Goal: Navigation & Orientation: Find specific page/section

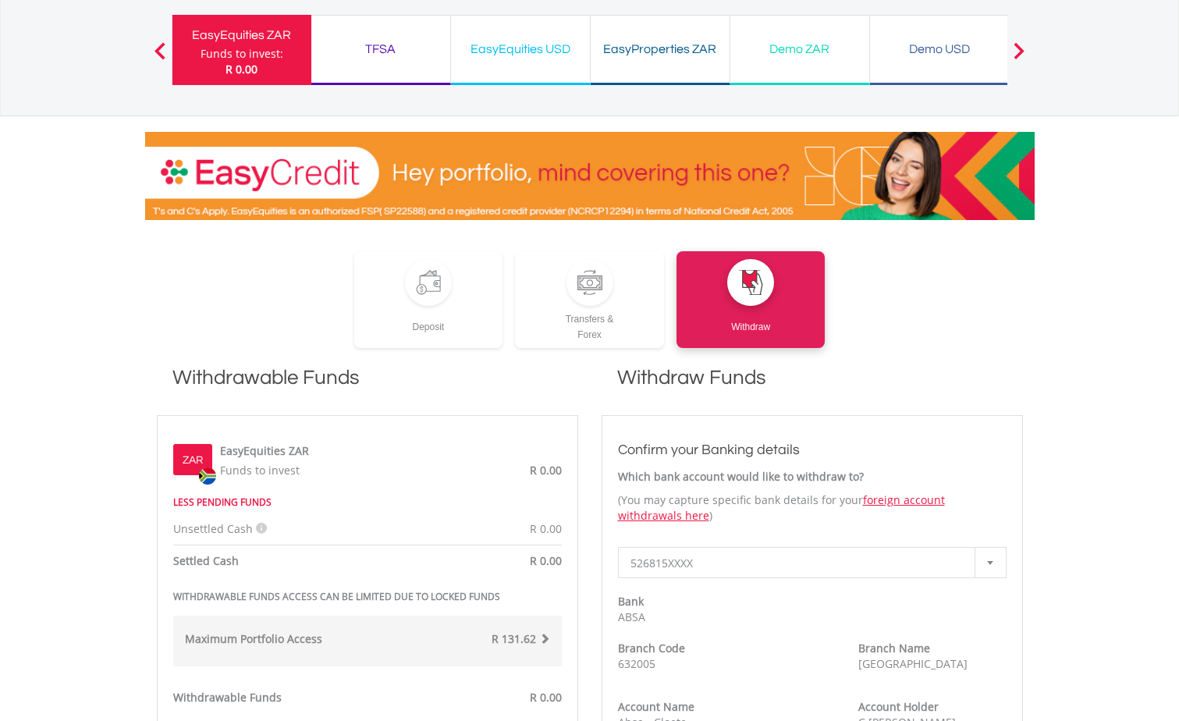
scroll to position [78, 0]
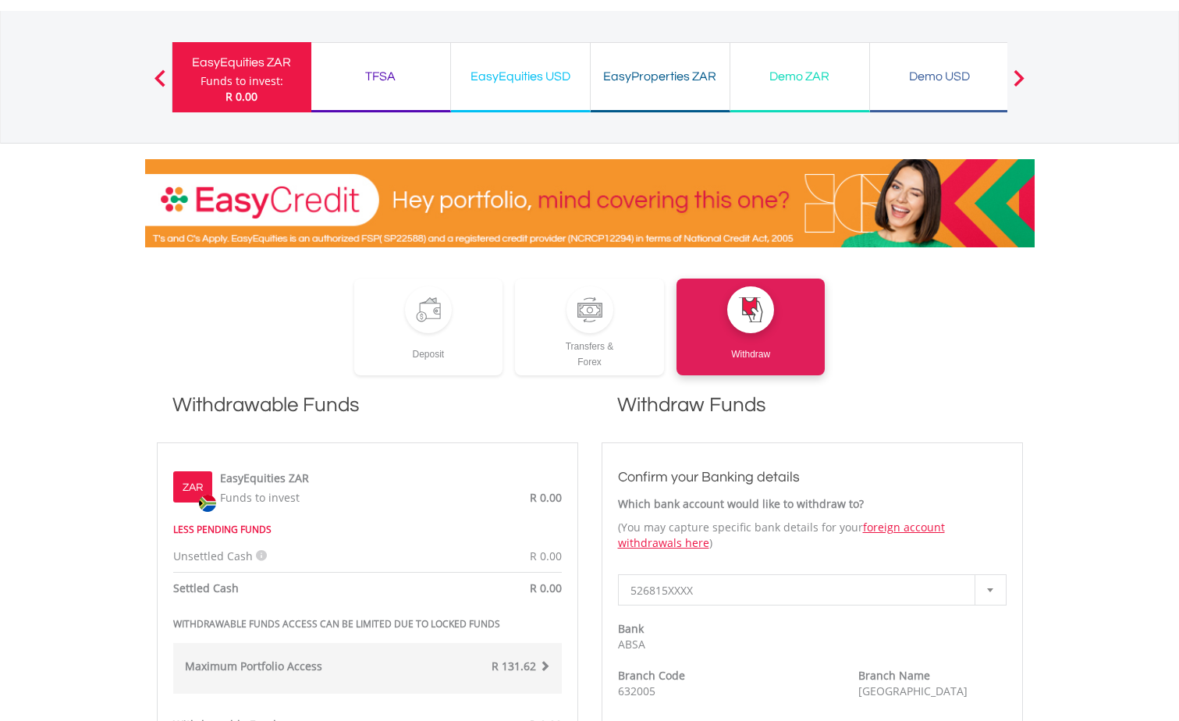
click at [155, 76] on span at bounding box center [160, 77] width 11 height 17
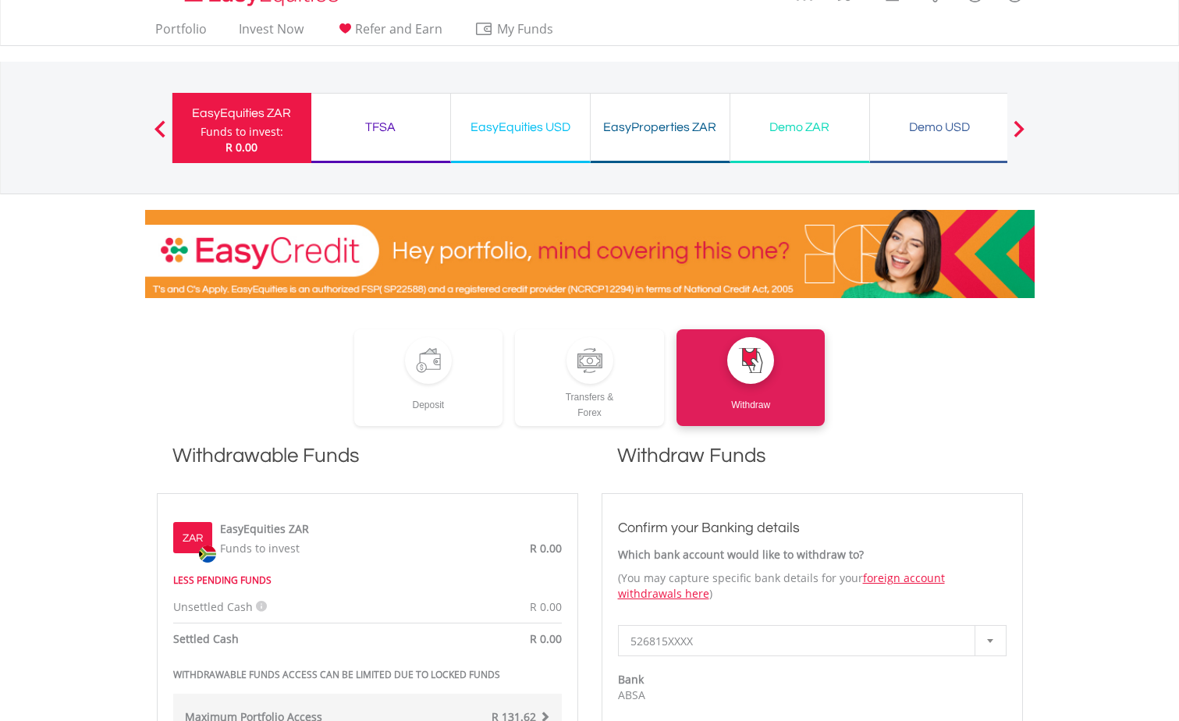
scroll to position [0, 0]
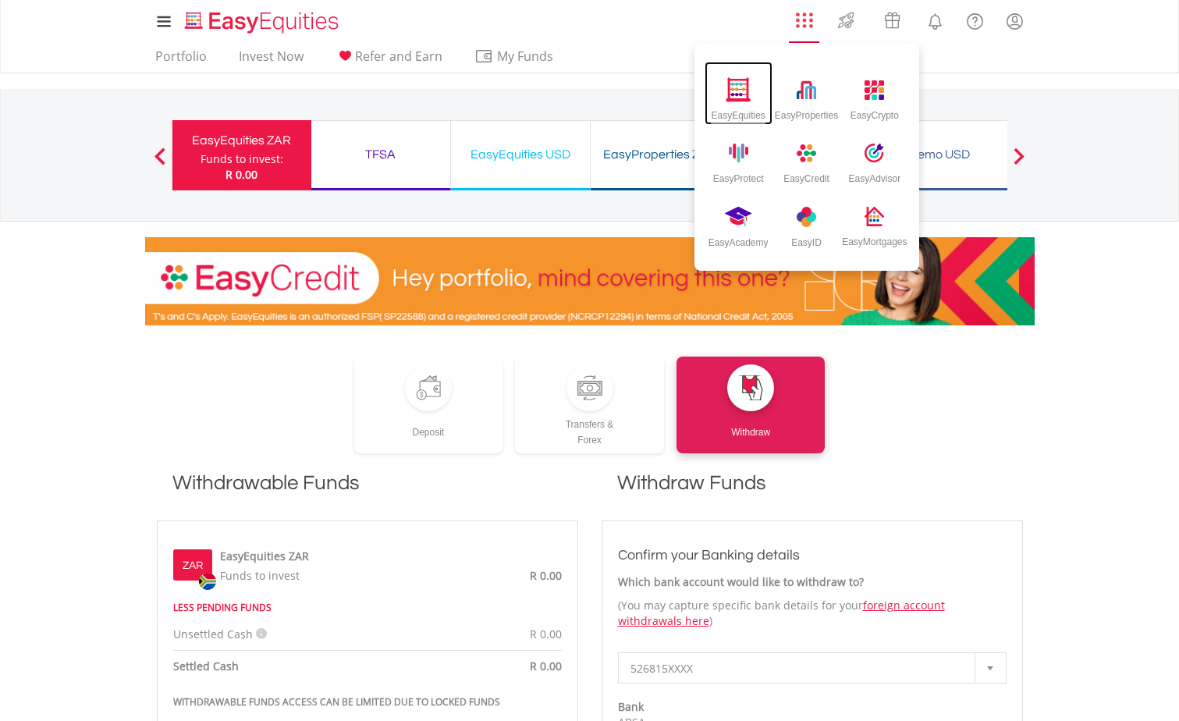
click at [735, 93] on img at bounding box center [739, 89] width 26 height 24
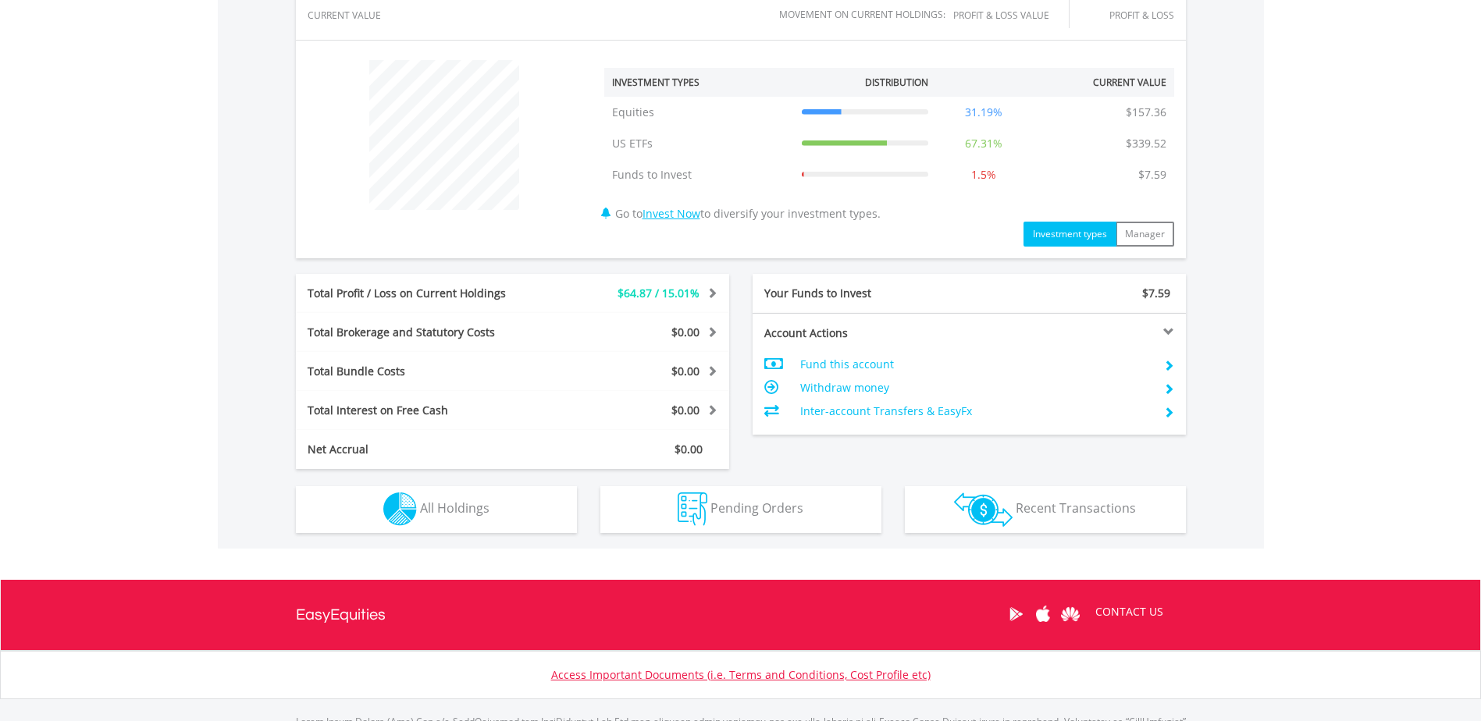
scroll to position [631, 0]
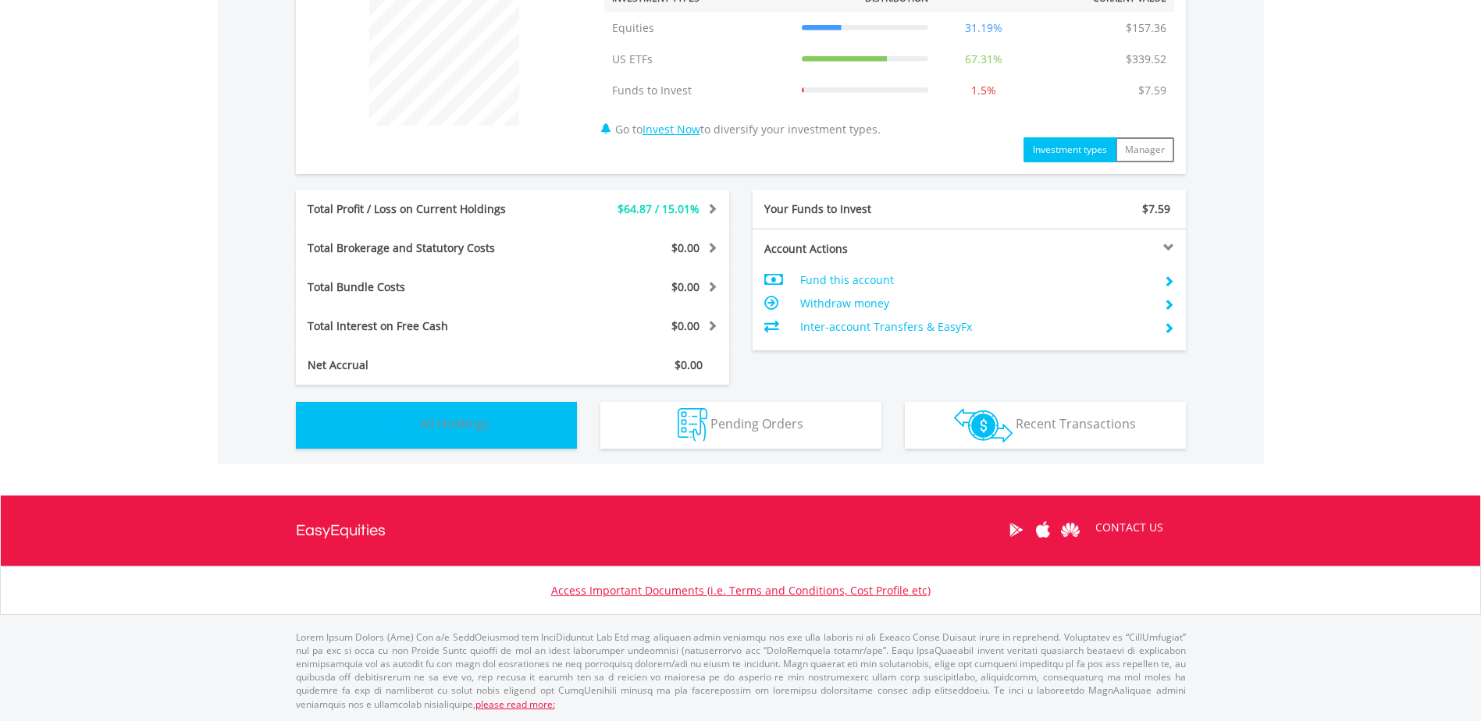
click at [539, 418] on button "Holdings All Holdings" at bounding box center [436, 425] width 281 height 47
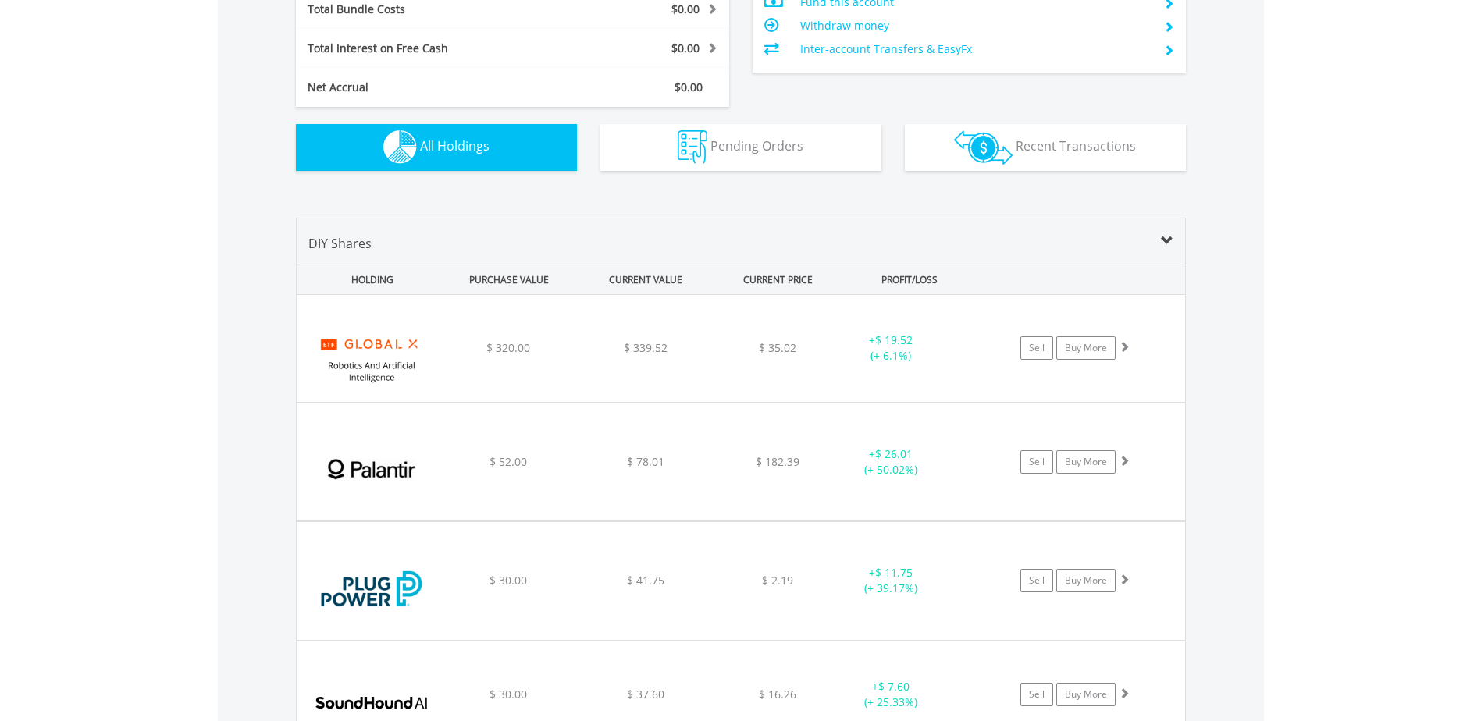
scroll to position [892, 0]
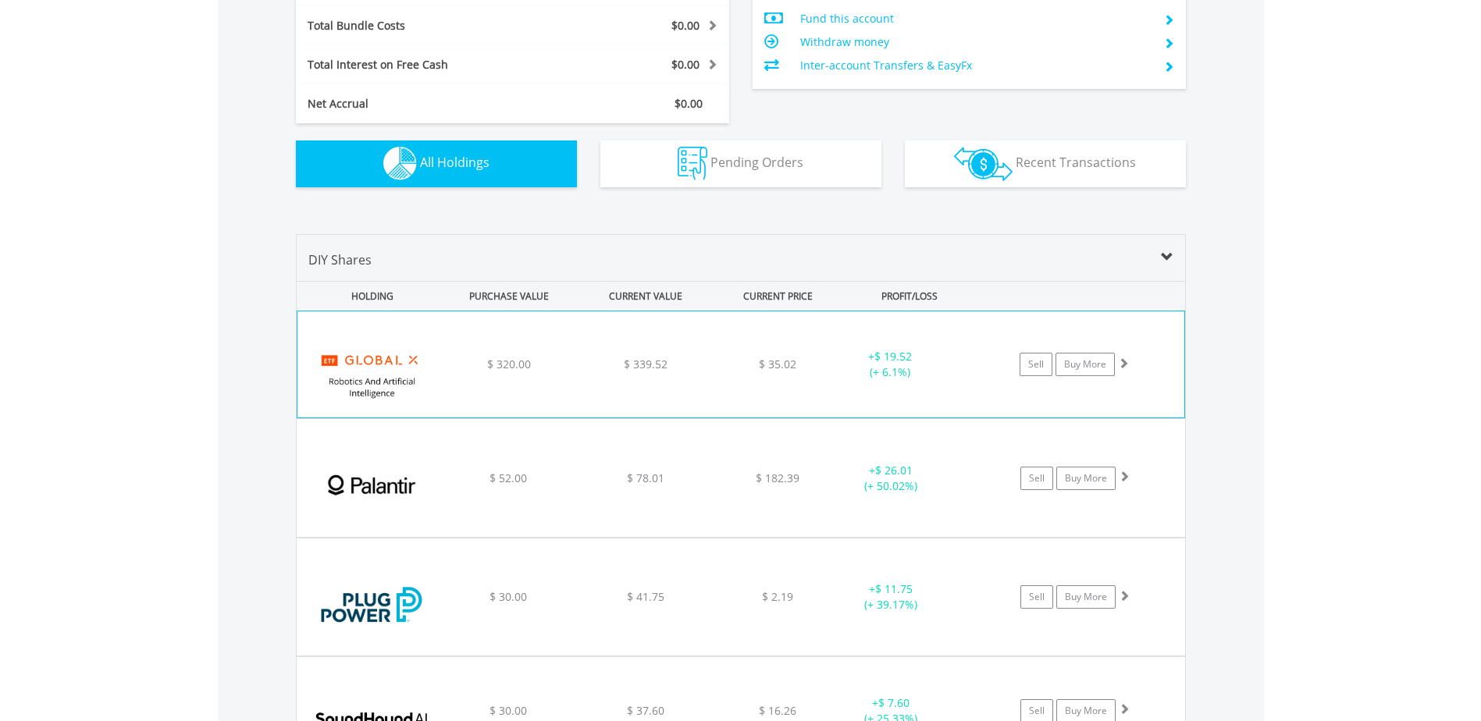
click at [507, 375] on div "﻿ Global X Robotics And Artificial Intelligence ETF $ 320.00 $ 339.52 $ 35.02 +…" at bounding box center [740, 364] width 887 height 106
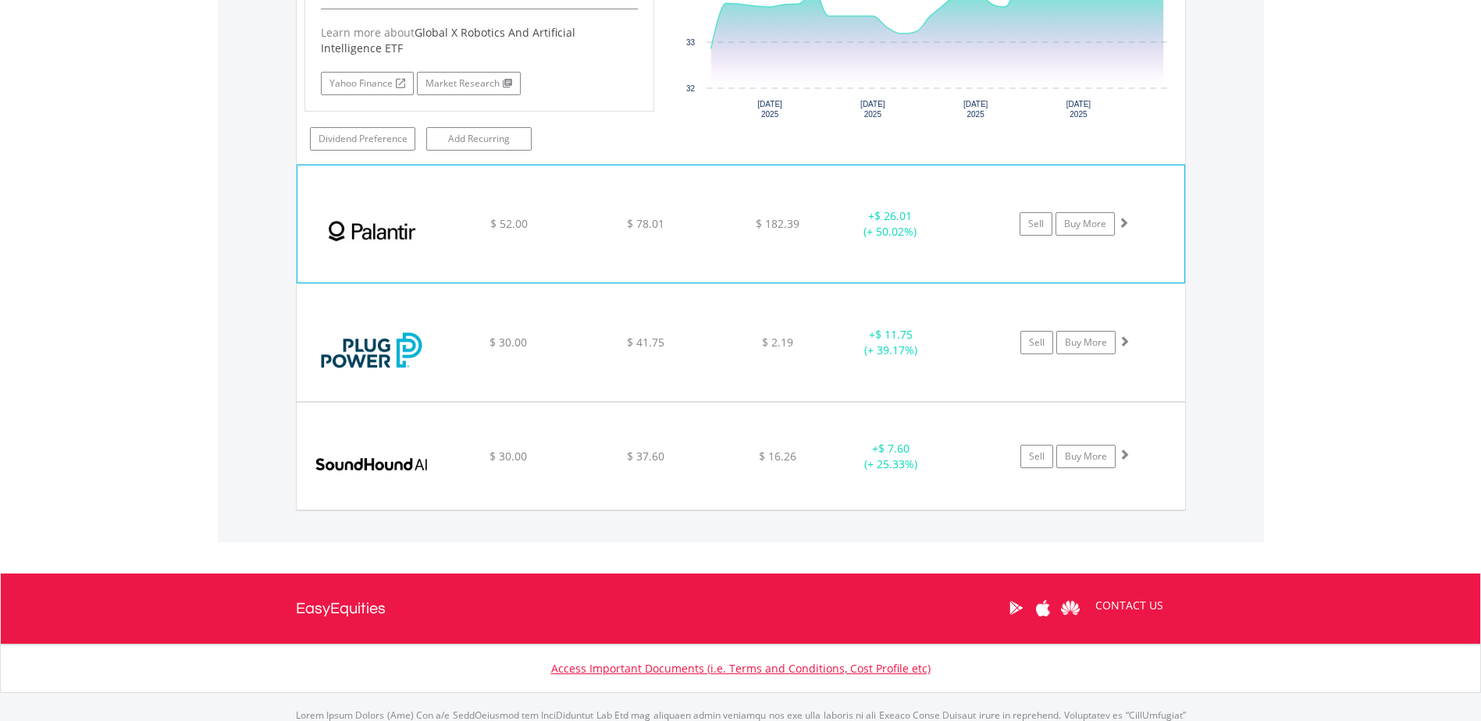
scroll to position [1482, 0]
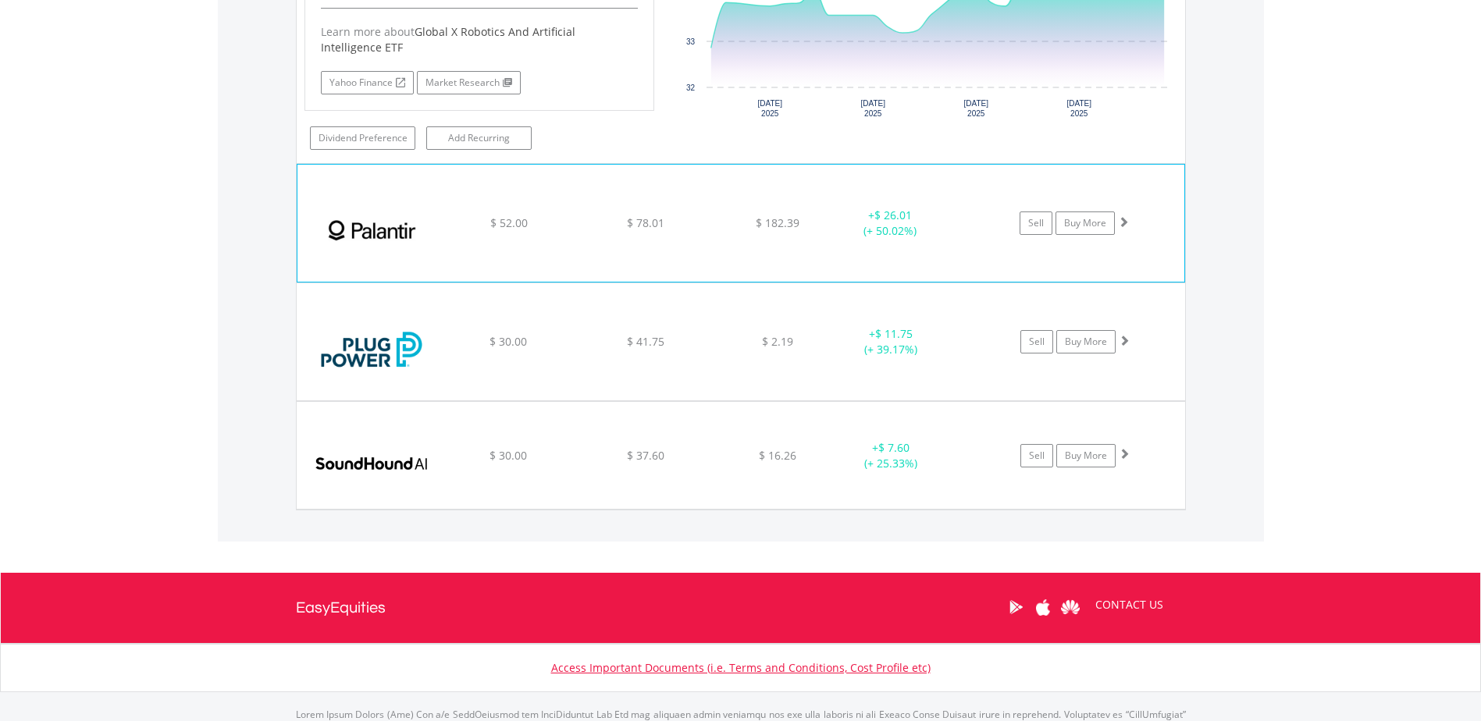
click at [935, 233] on div "+ $ 26.01 (+ 50.02%)" at bounding box center [889, 223] width 117 height 31
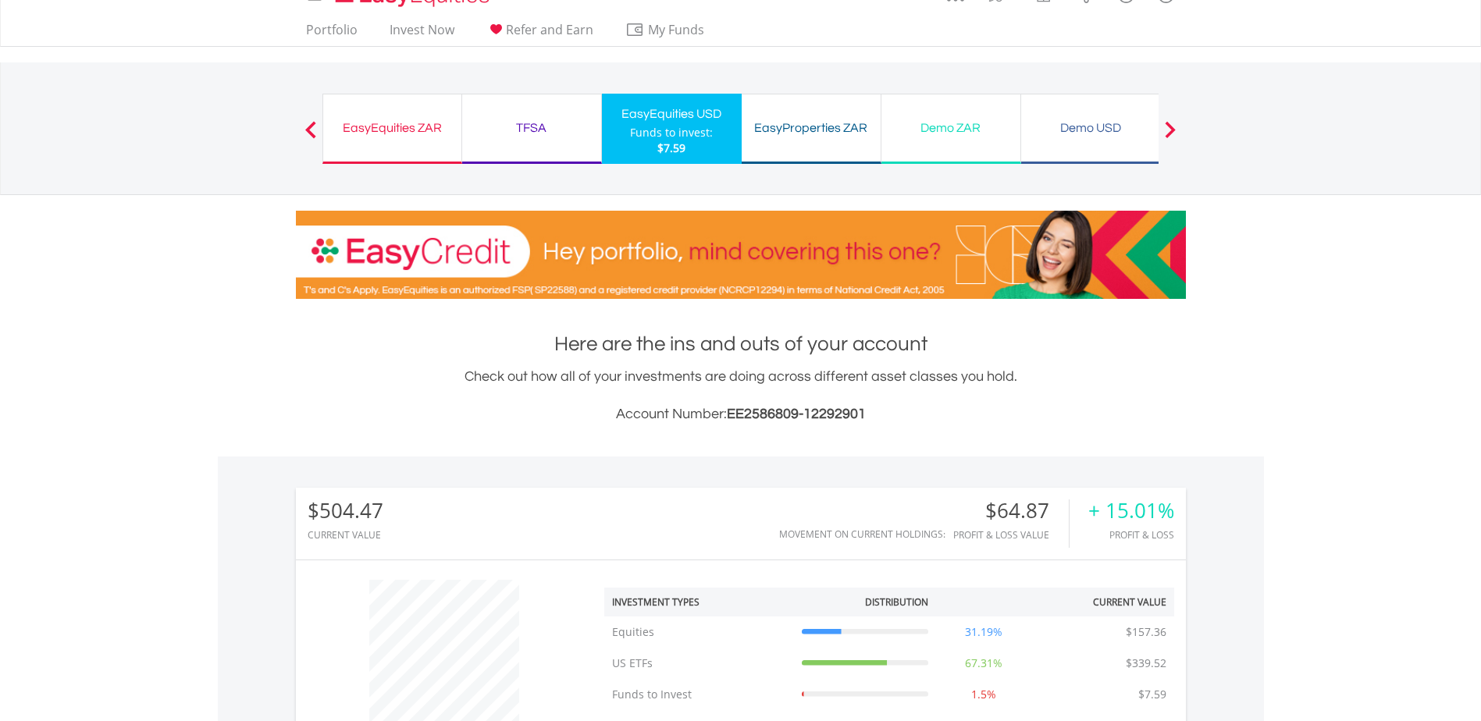
scroll to position [0, 0]
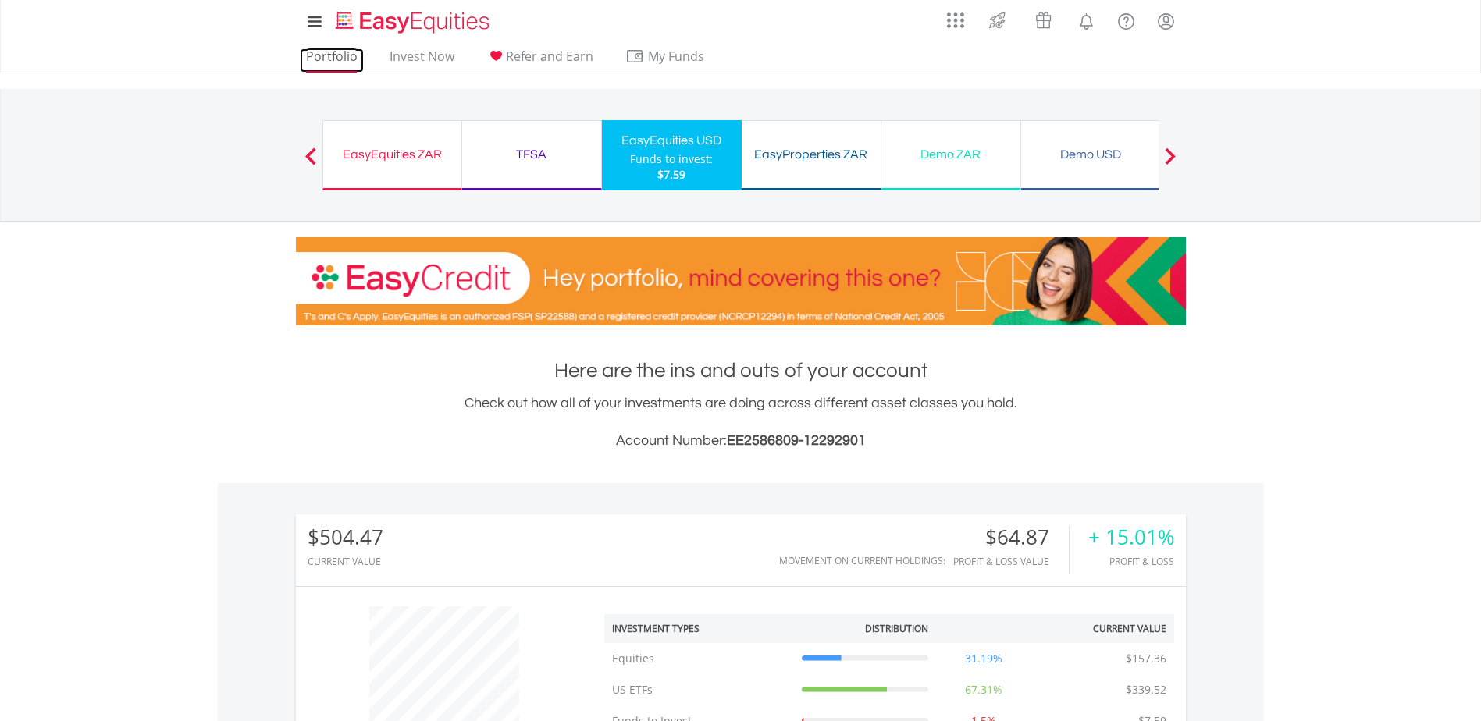
click at [332, 56] on link "Portfolio" at bounding box center [332, 60] width 64 height 24
